Goal: Transaction & Acquisition: Purchase product/service

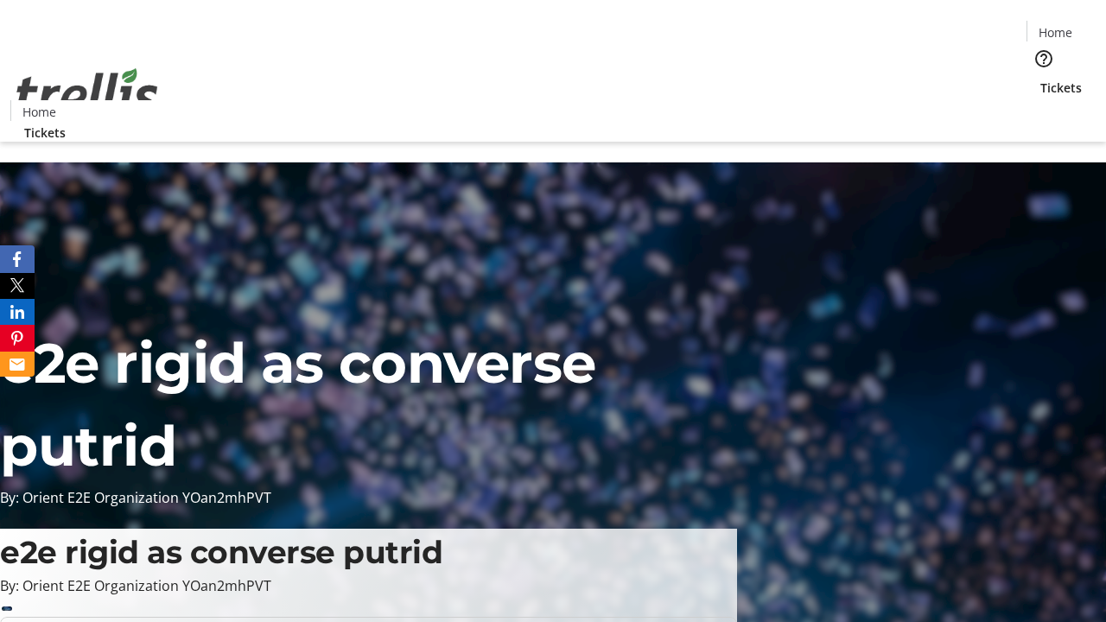
click at [1040, 79] on span "Tickets" at bounding box center [1060, 88] width 41 height 18
